Goal: Check status: Check status

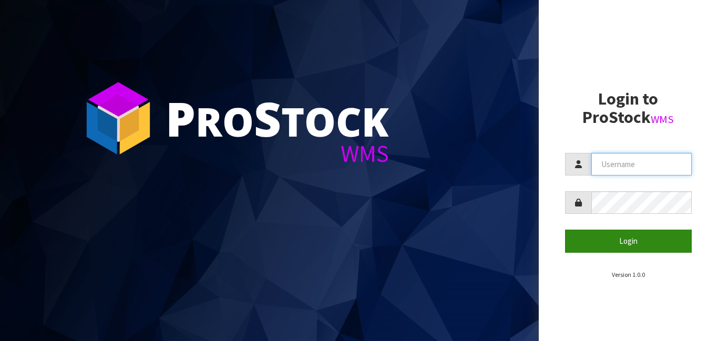
type input "[PERSON_NAME]"
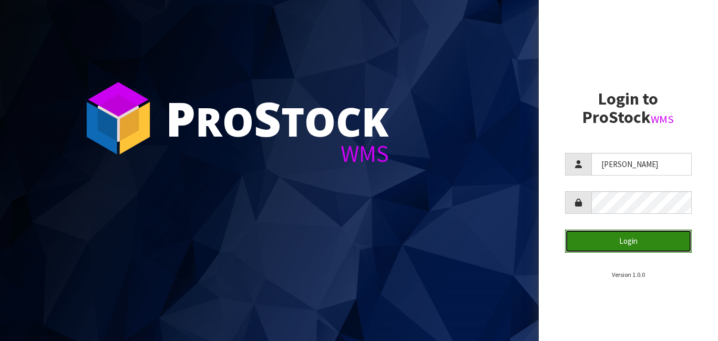
click at [628, 244] on button "Login" at bounding box center [628, 241] width 127 height 23
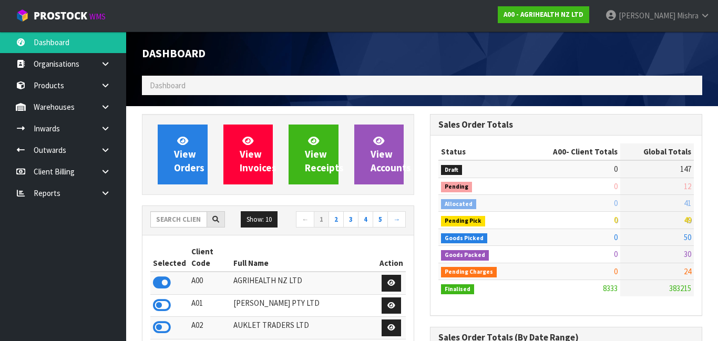
scroll to position [524503, 525027]
click at [181, 225] on input "text" at bounding box center [178, 219] width 57 height 16
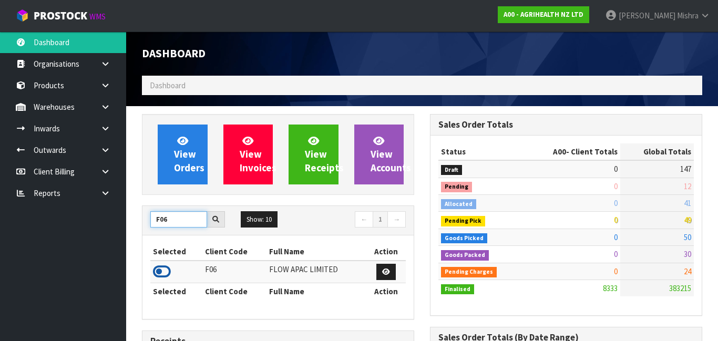
type input "F06"
click at [160, 268] on icon at bounding box center [162, 272] width 18 height 16
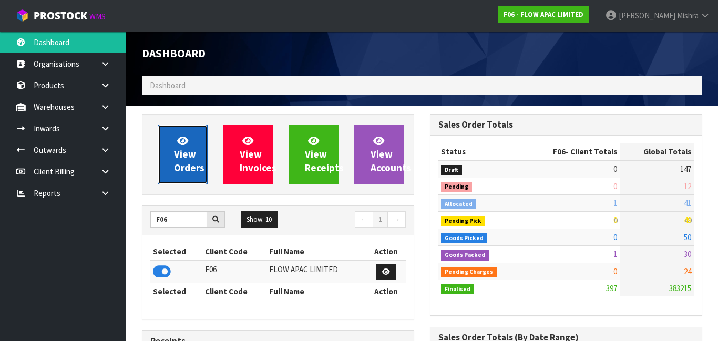
click at [175, 168] on span "View Orders" at bounding box center [189, 153] width 30 height 39
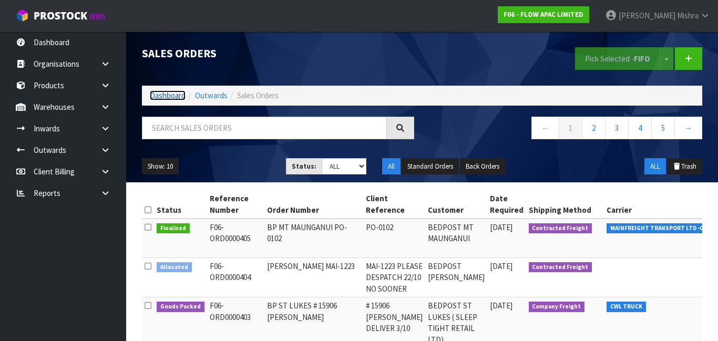
click at [170, 95] on link "Dashboard" at bounding box center [168, 95] width 36 height 10
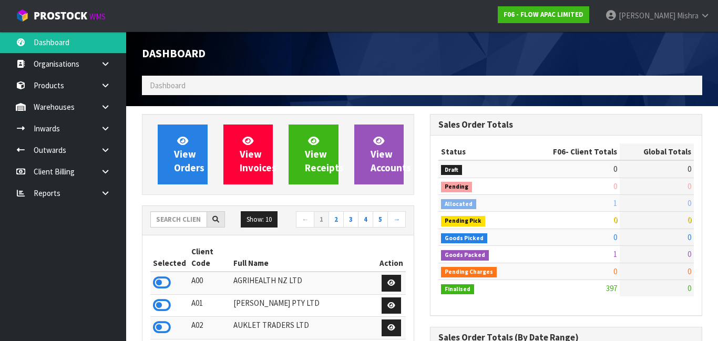
scroll to position [823, 288]
click at [180, 226] on input "text" at bounding box center [178, 219] width 57 height 16
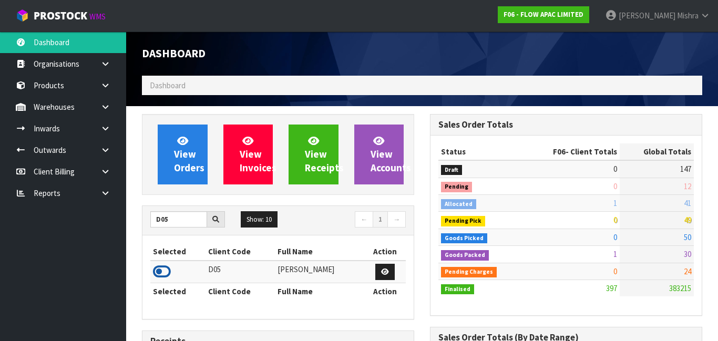
click at [165, 269] on icon at bounding box center [162, 272] width 18 height 16
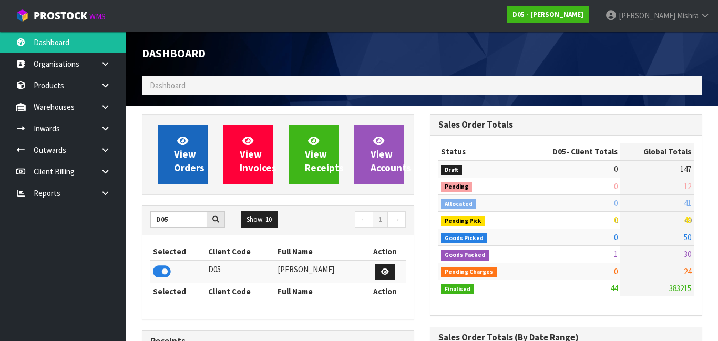
scroll to position [933, 288]
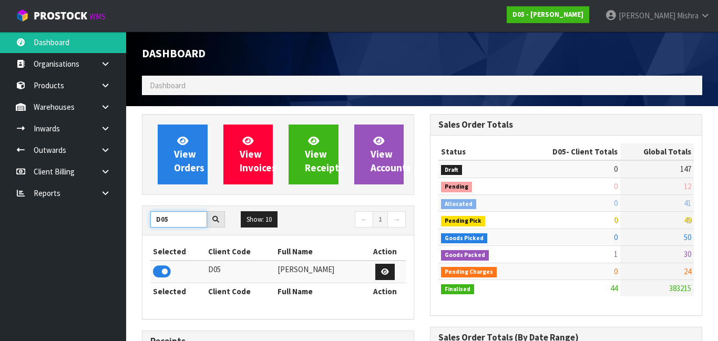
drag, startPoint x: 204, startPoint y: 223, endPoint x: 141, endPoint y: 220, distance: 62.6
click at [142, 220] on div "D05 Show: 10 5 10 25 50 ← 1 → Selected Client Code Full Name Action D05 [PERSON…" at bounding box center [278, 262] width 272 height 114
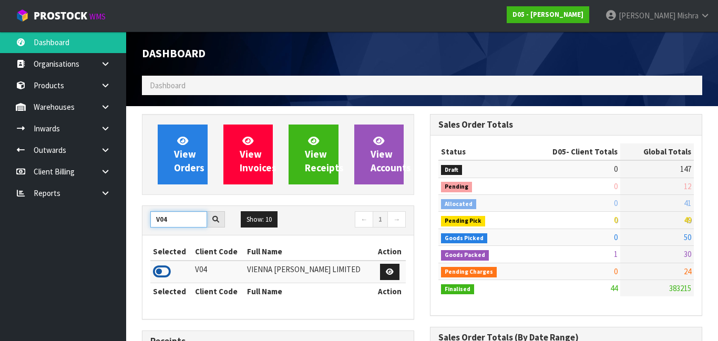
type input "V04"
click at [159, 273] on icon at bounding box center [162, 272] width 18 height 16
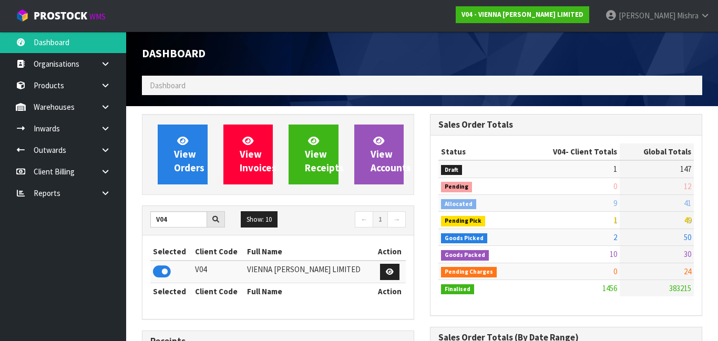
scroll to position [922, 288]
click at [103, 123] on link at bounding box center [109, 129] width 34 height 22
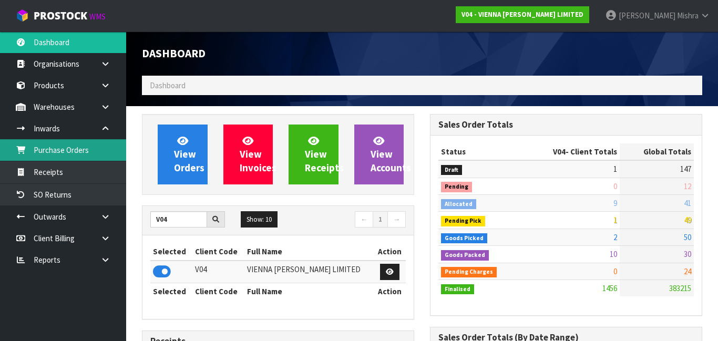
click at [80, 149] on link "Purchase Orders" at bounding box center [63, 150] width 126 height 22
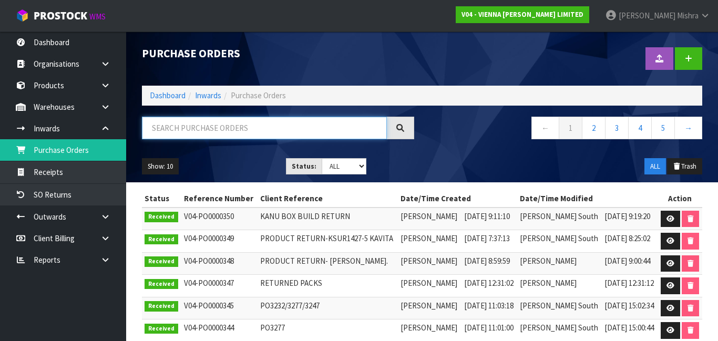
click at [337, 126] on input "text" at bounding box center [264, 128] width 245 height 23
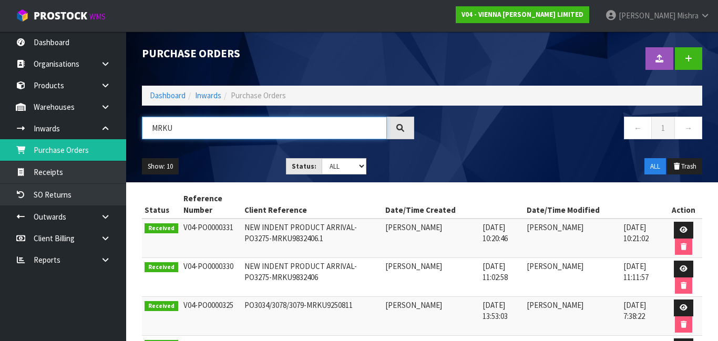
type input "MRKU"
click at [335, 167] on select "Draft Pending Received Cancelled ALL" at bounding box center [343, 166] width 45 height 16
select select "string:0"
click at [321, 158] on select "Draft Pending Received Cancelled ALL" at bounding box center [343, 166] width 45 height 16
